Goal: Check status: Check status

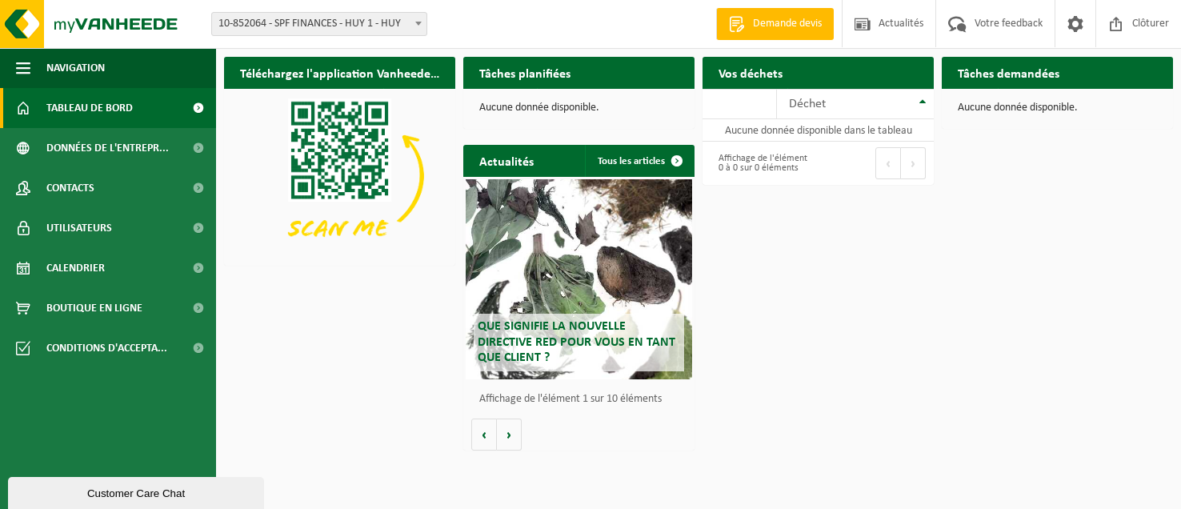
click at [316, 37] on div "Site: 10-852064 - SPF FINANCES - HUY 1 - HUY 10-852065 - SPF FINANCES - HUY 2 -…" at bounding box center [590, 24] width 1181 height 49
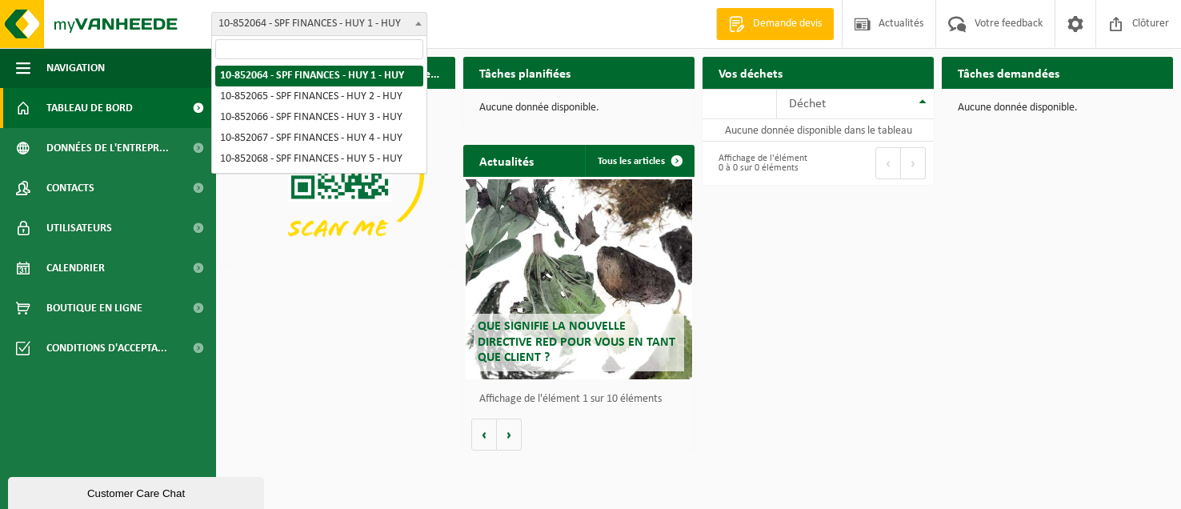
click at [318, 27] on span "10-852064 - SPF FINANCES - [PERSON_NAME] 1 - [PERSON_NAME]" at bounding box center [319, 24] width 214 height 22
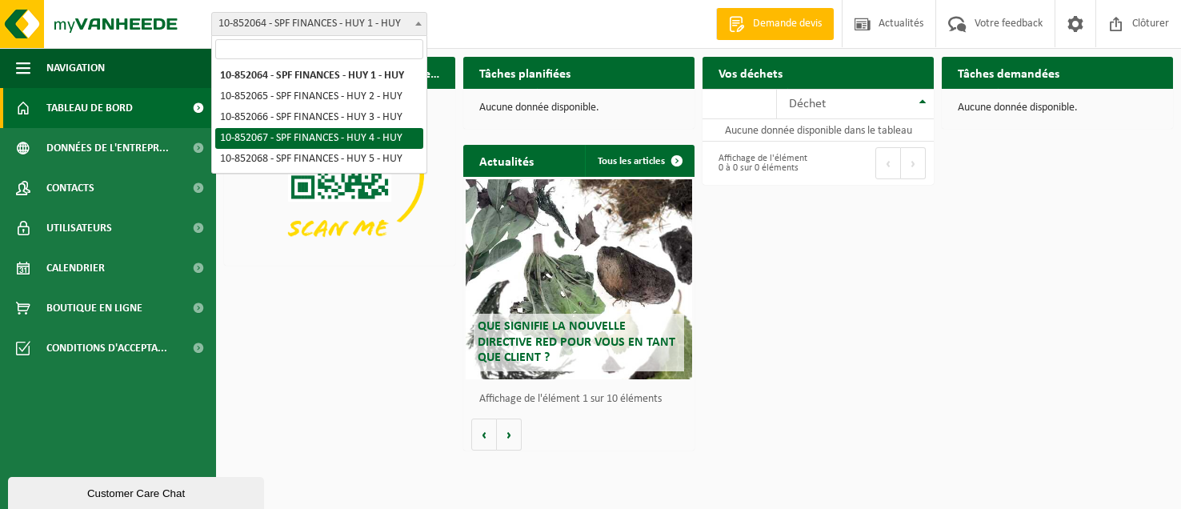
select select "96941"
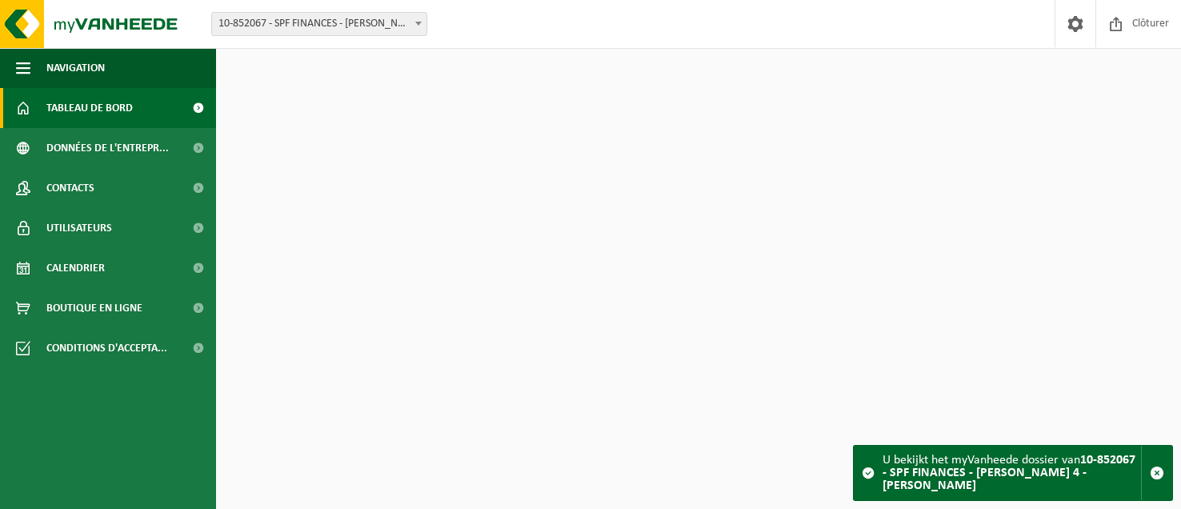
click at [103, 264] on span "Calendrier" at bounding box center [75, 268] width 58 height 40
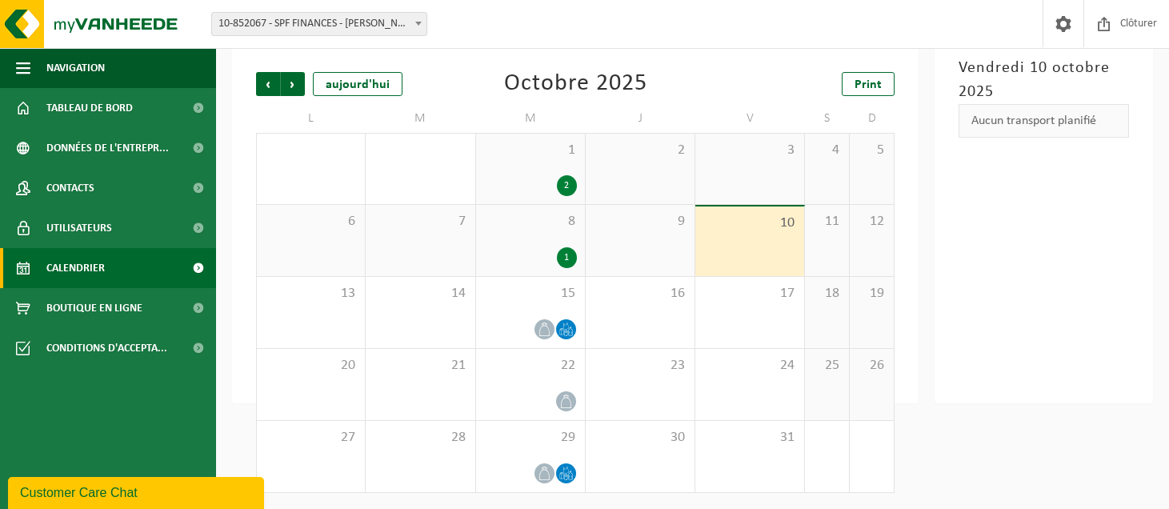
scroll to position [97, 0]
click at [330, 30] on span "10-852067 - SPF FINANCES - HUY 4 - HUY" at bounding box center [319, 24] width 214 height 22
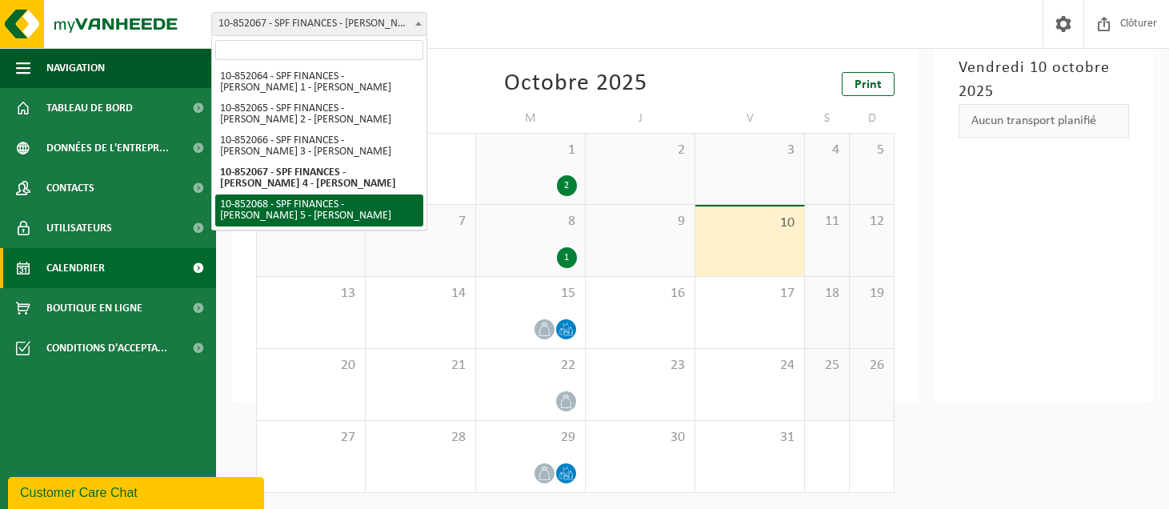
select select "96942"
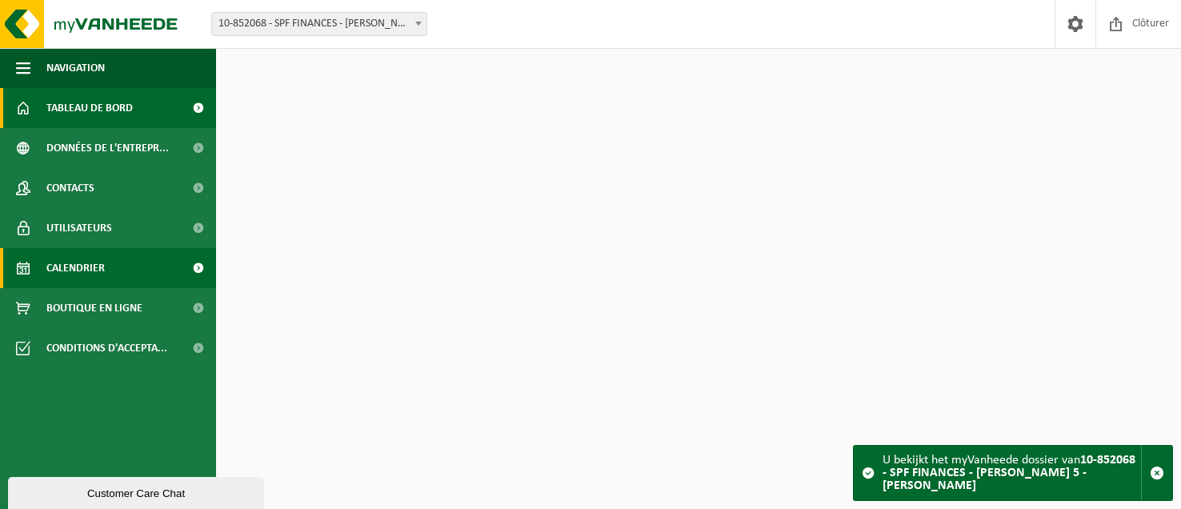
click at [120, 270] on link "Calendrier" at bounding box center [108, 268] width 216 height 40
